Goal: Task Accomplishment & Management: Complete application form

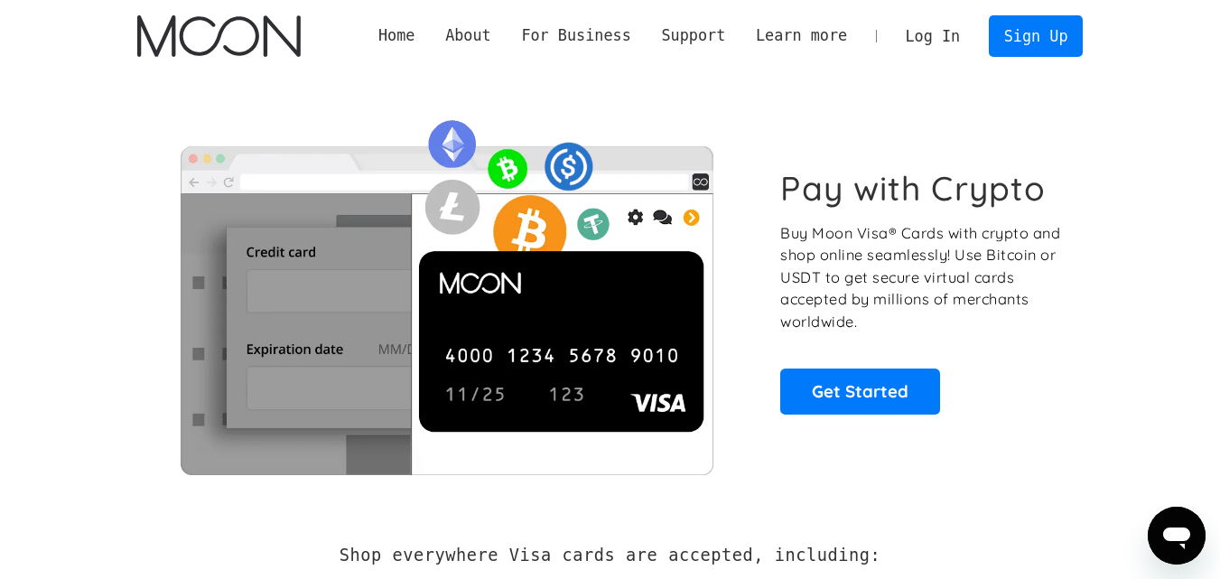
click at [397, 327] on img at bounding box center [446, 290] width 618 height 367
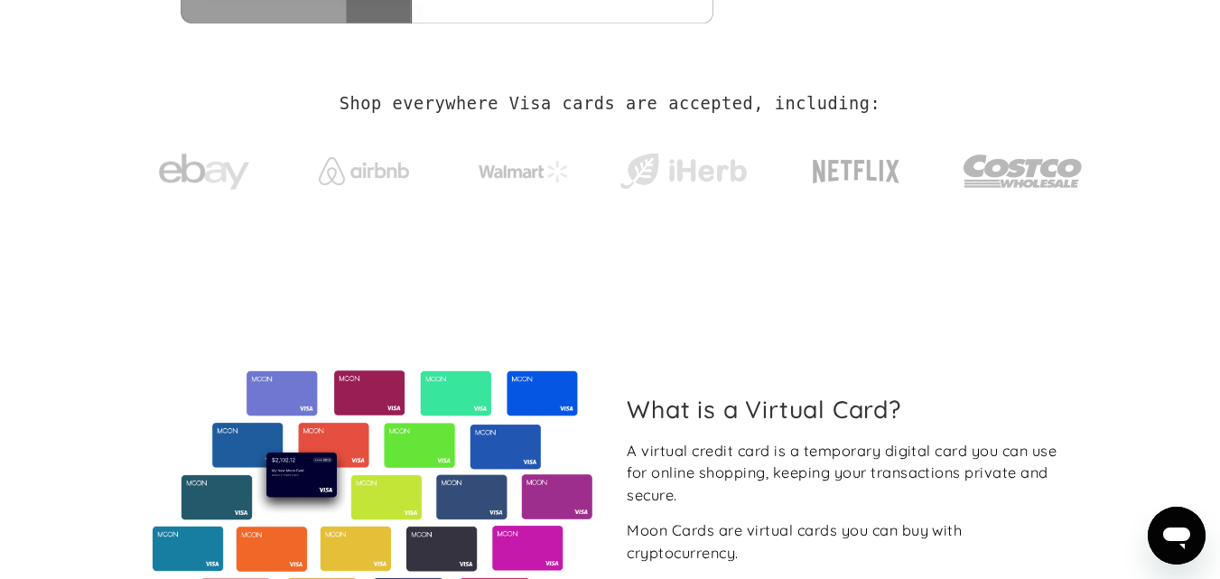
scroll to position [181, 0]
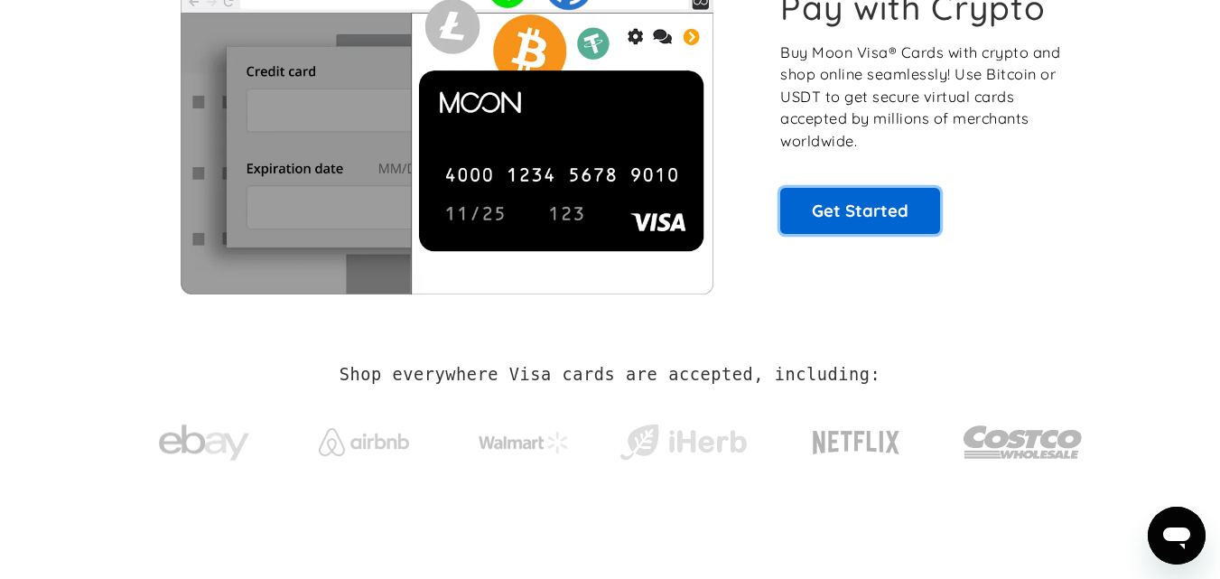
click at [881, 224] on link "Get Started" at bounding box center [860, 210] width 160 height 45
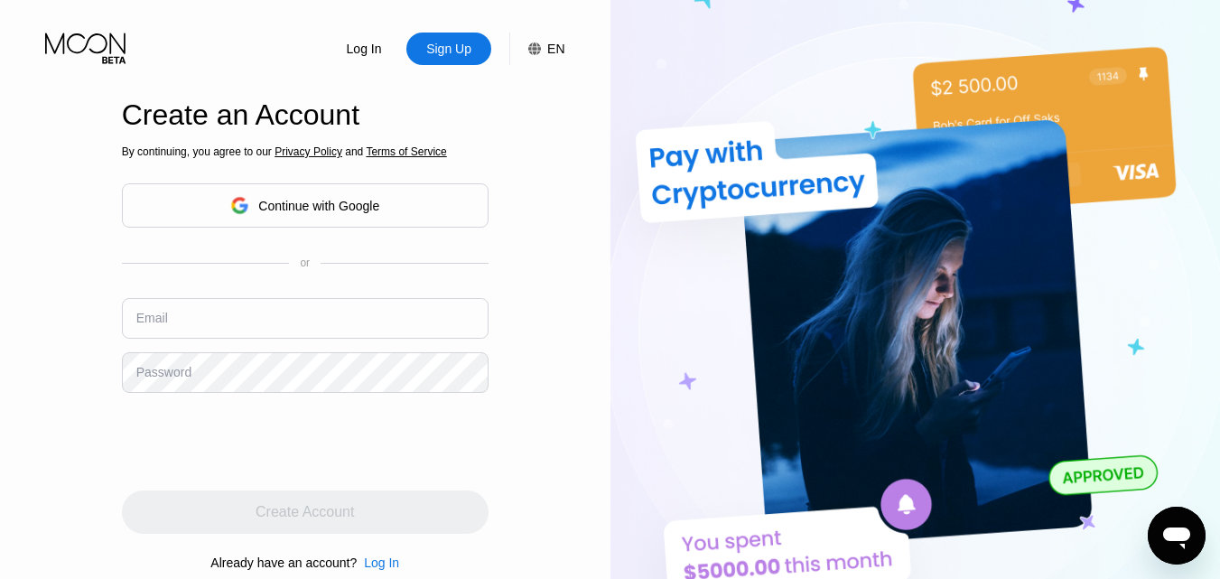
click at [448, 53] on div "Sign Up" at bounding box center [448, 49] width 49 height 18
click at [113, 37] on icon at bounding box center [85, 43] width 80 height 21
